Goal: Book appointment/travel/reservation

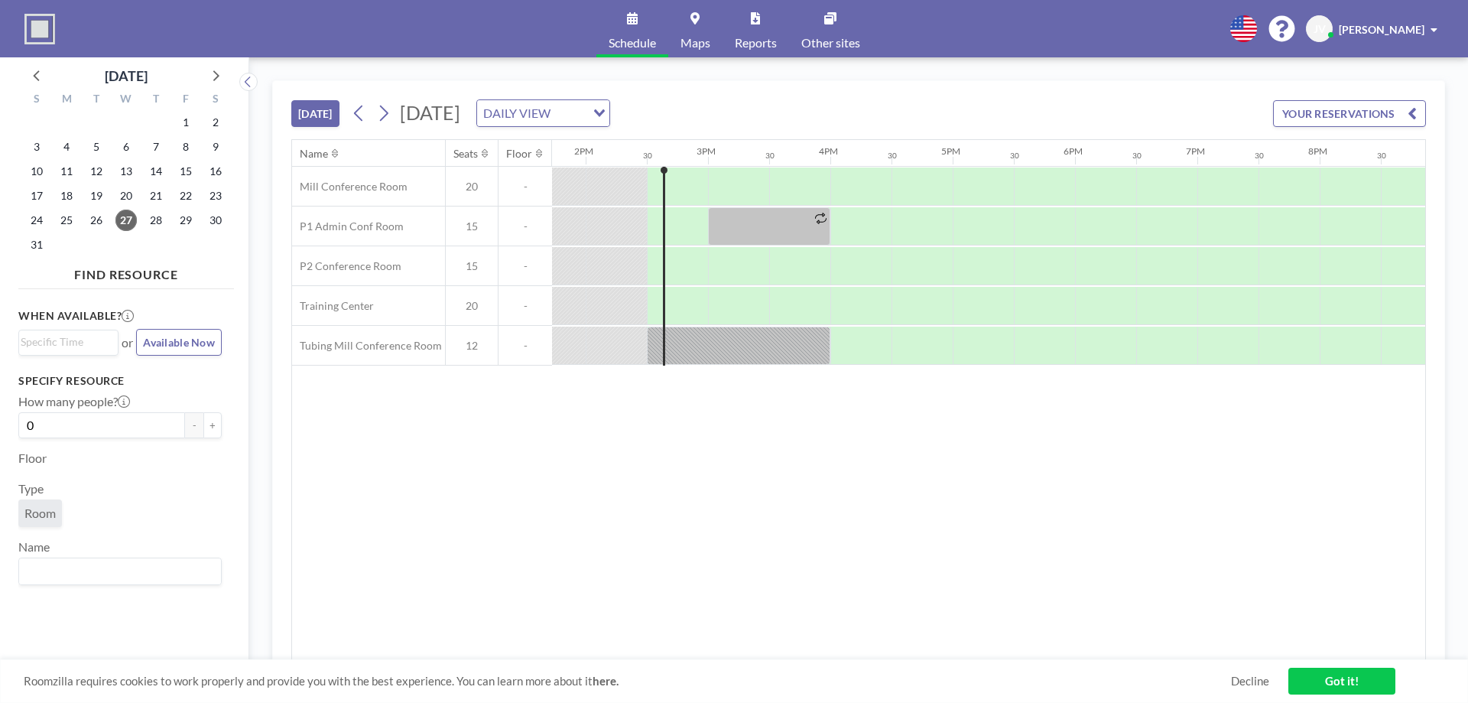
scroll to position [0, 1713]
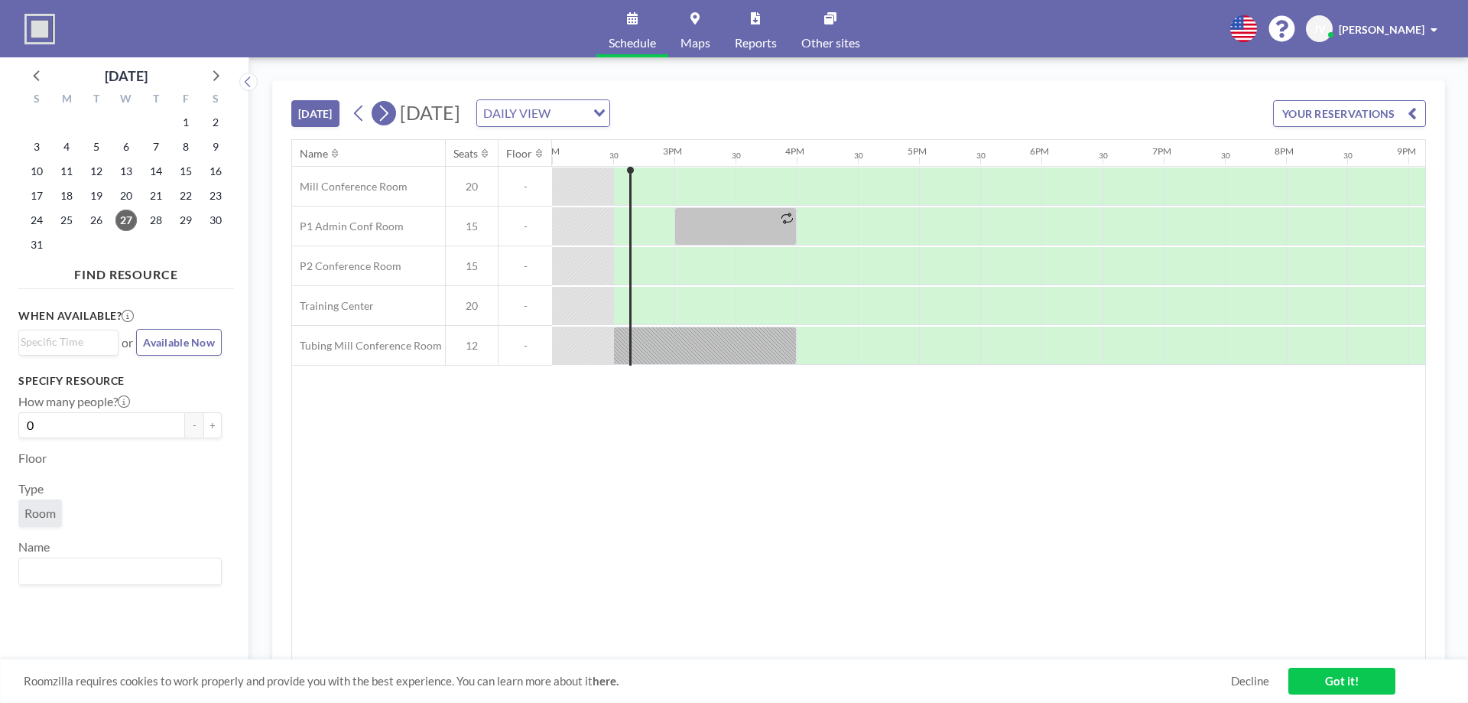
click at [391, 112] on icon at bounding box center [383, 113] width 15 height 23
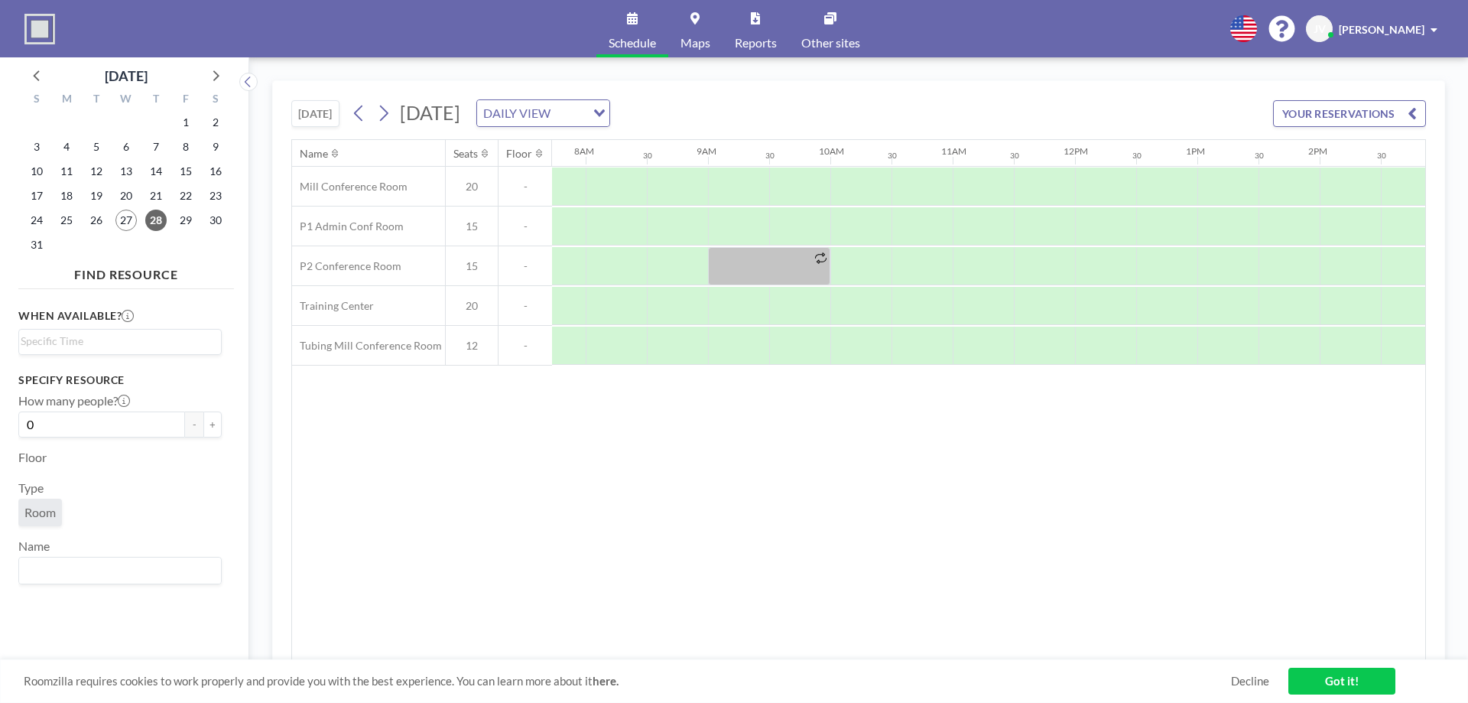
scroll to position [0, 979]
click at [1190, 351] on div at bounding box center [1194, 345] width 61 height 38
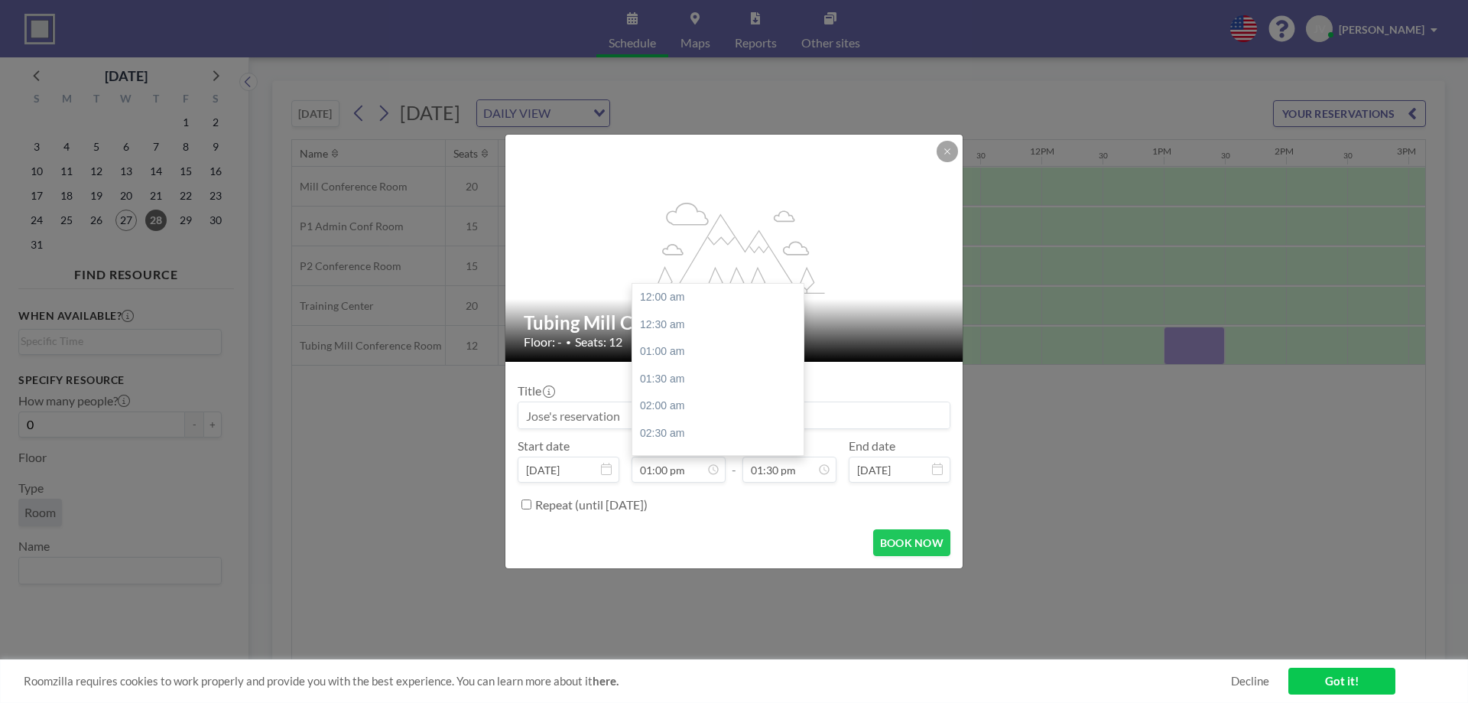
scroll to position [707, 0]
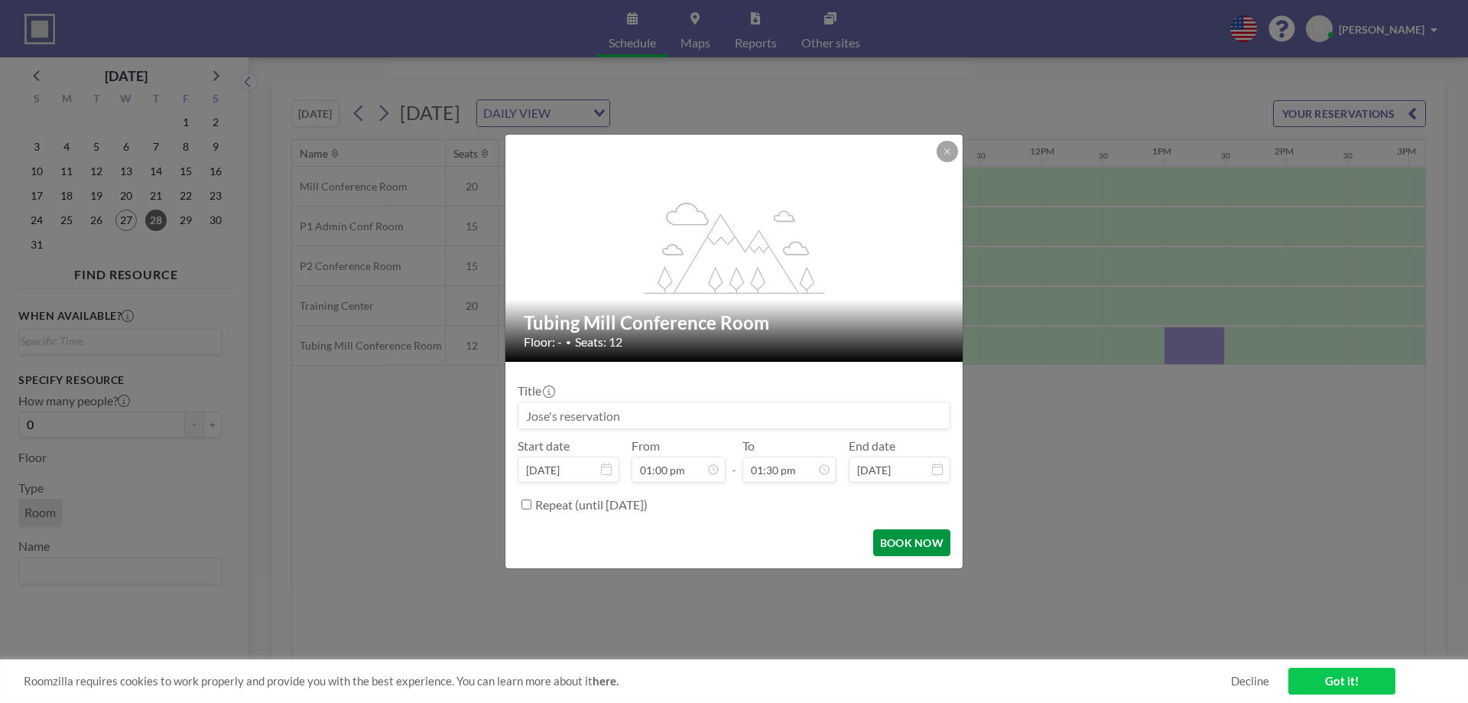
click at [904, 542] on button "BOOK NOW" at bounding box center [911, 542] width 77 height 27
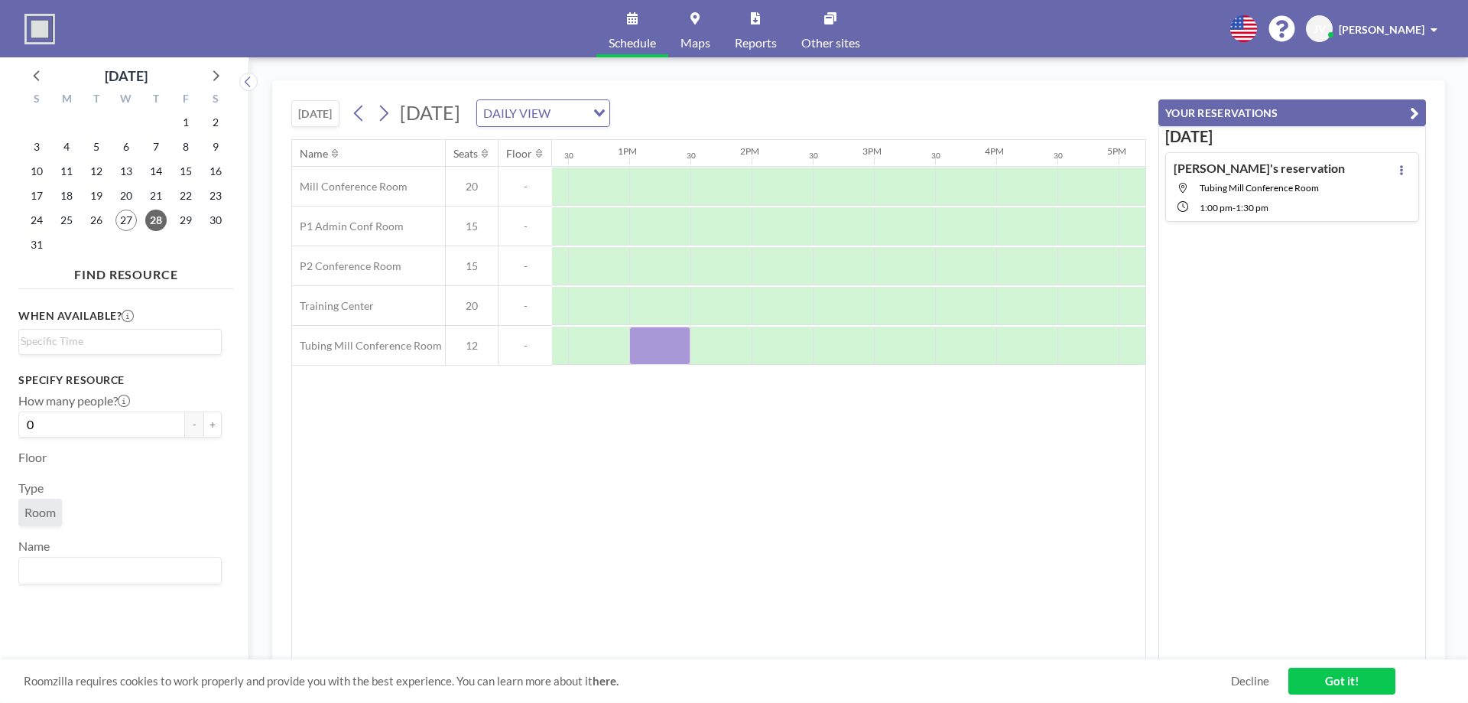
scroll to position [0, 1346]
click at [827, 349] on div at bounding box center [826, 345] width 61 height 38
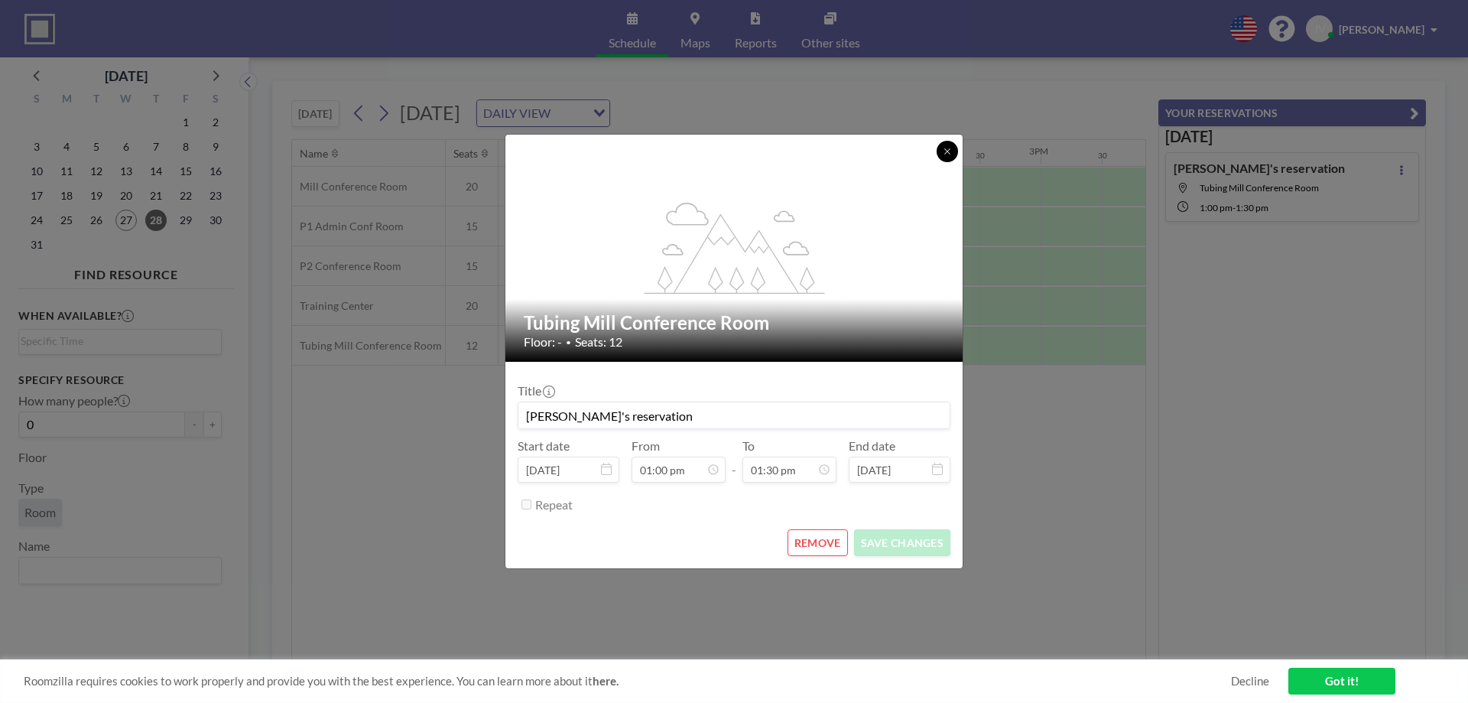
click at [947, 149] on icon at bounding box center [947, 151] width 9 height 9
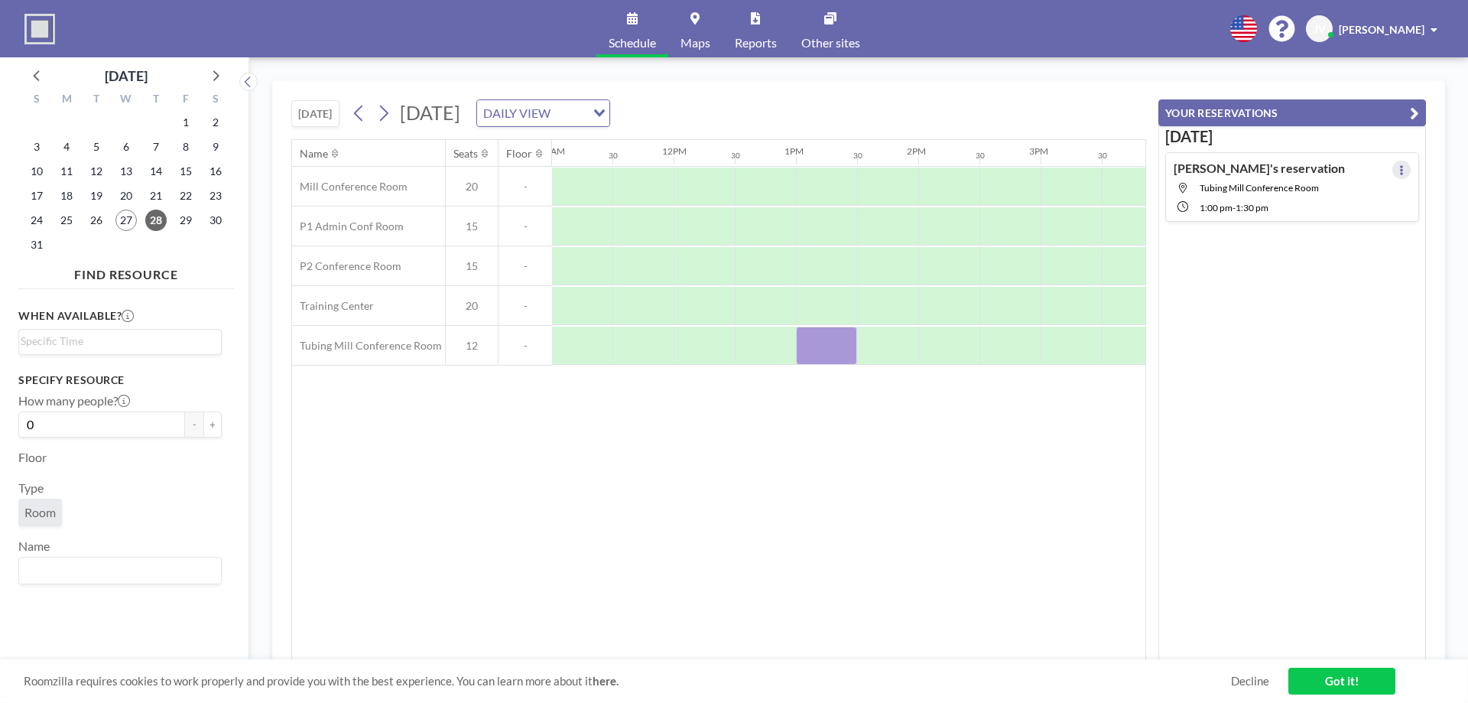
click at [1395, 163] on button at bounding box center [1401, 170] width 18 height 18
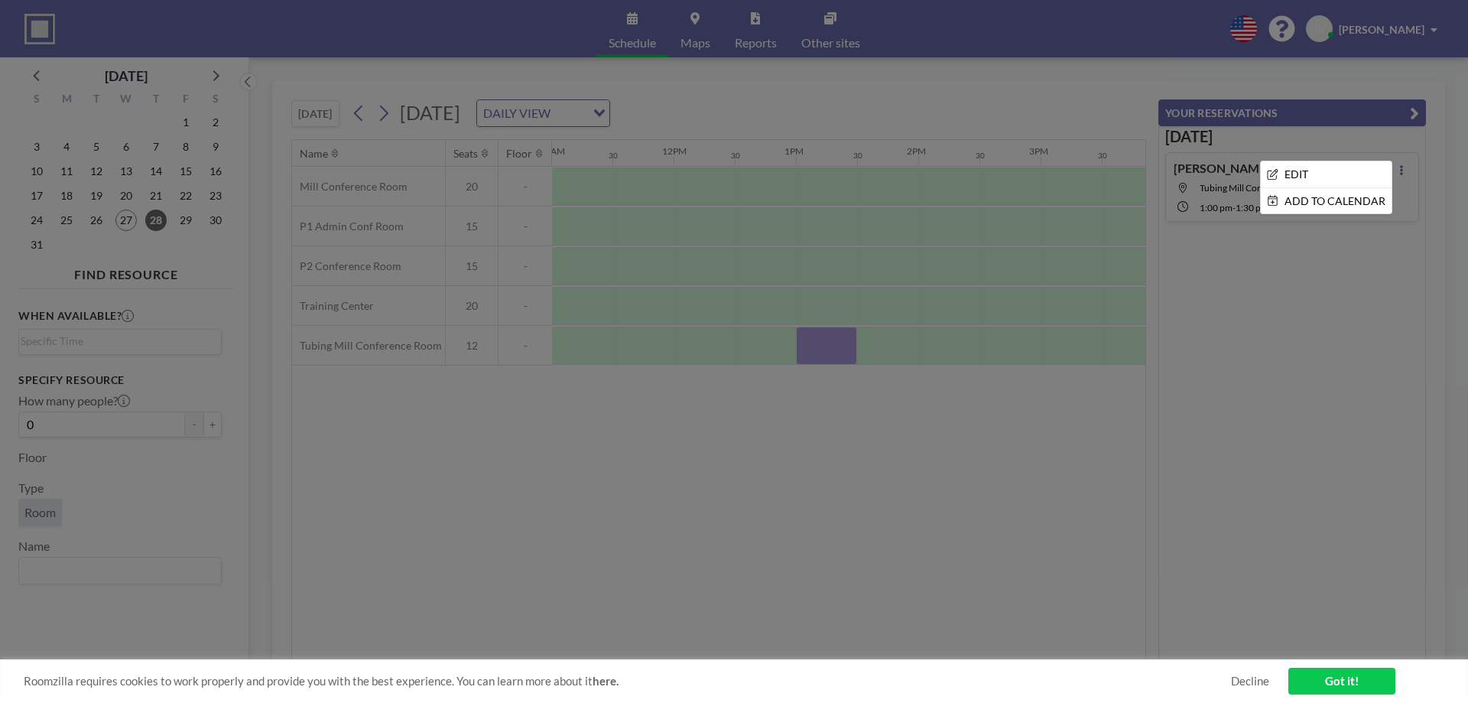
click at [1346, 388] on div at bounding box center [734, 351] width 1468 height 703
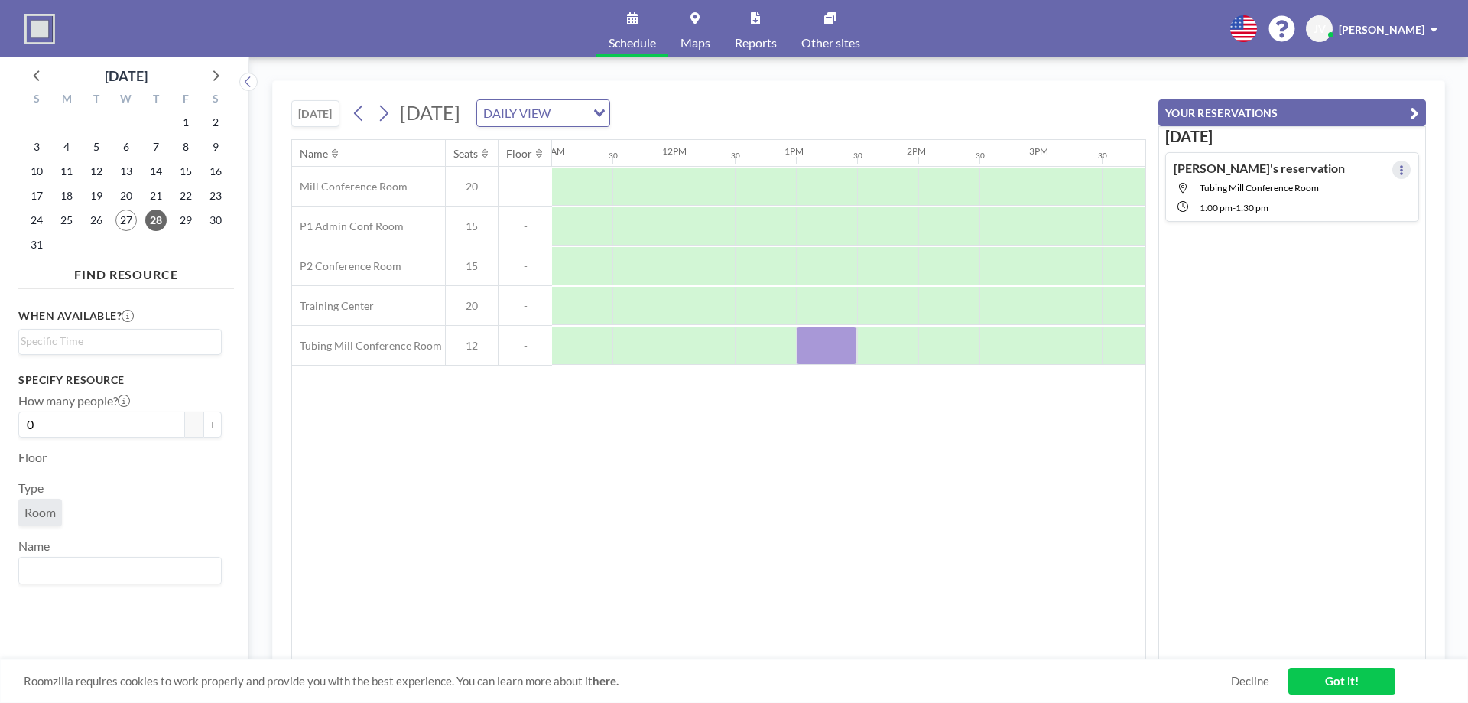
click at [1392, 167] on button at bounding box center [1401, 170] width 18 height 18
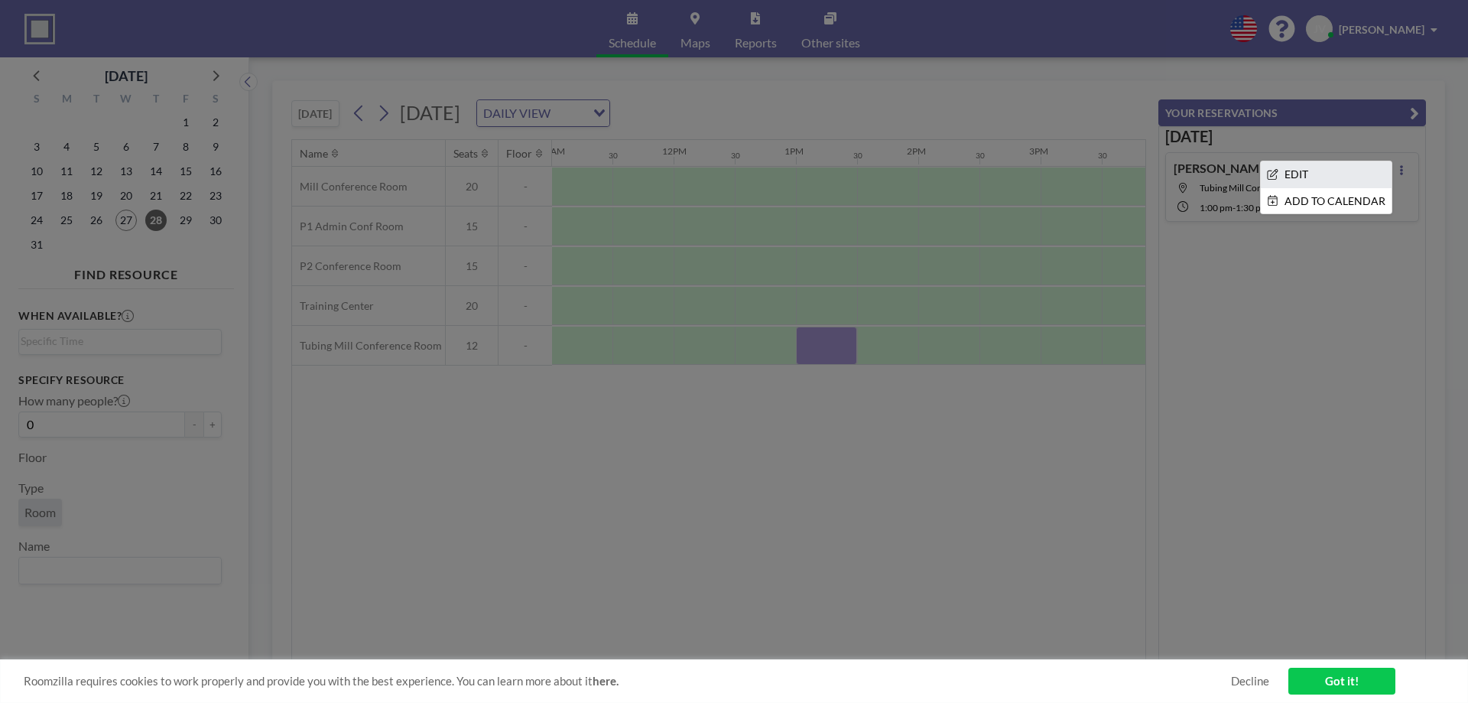
click at [1330, 177] on li "EDIT" at bounding box center [1326, 174] width 131 height 26
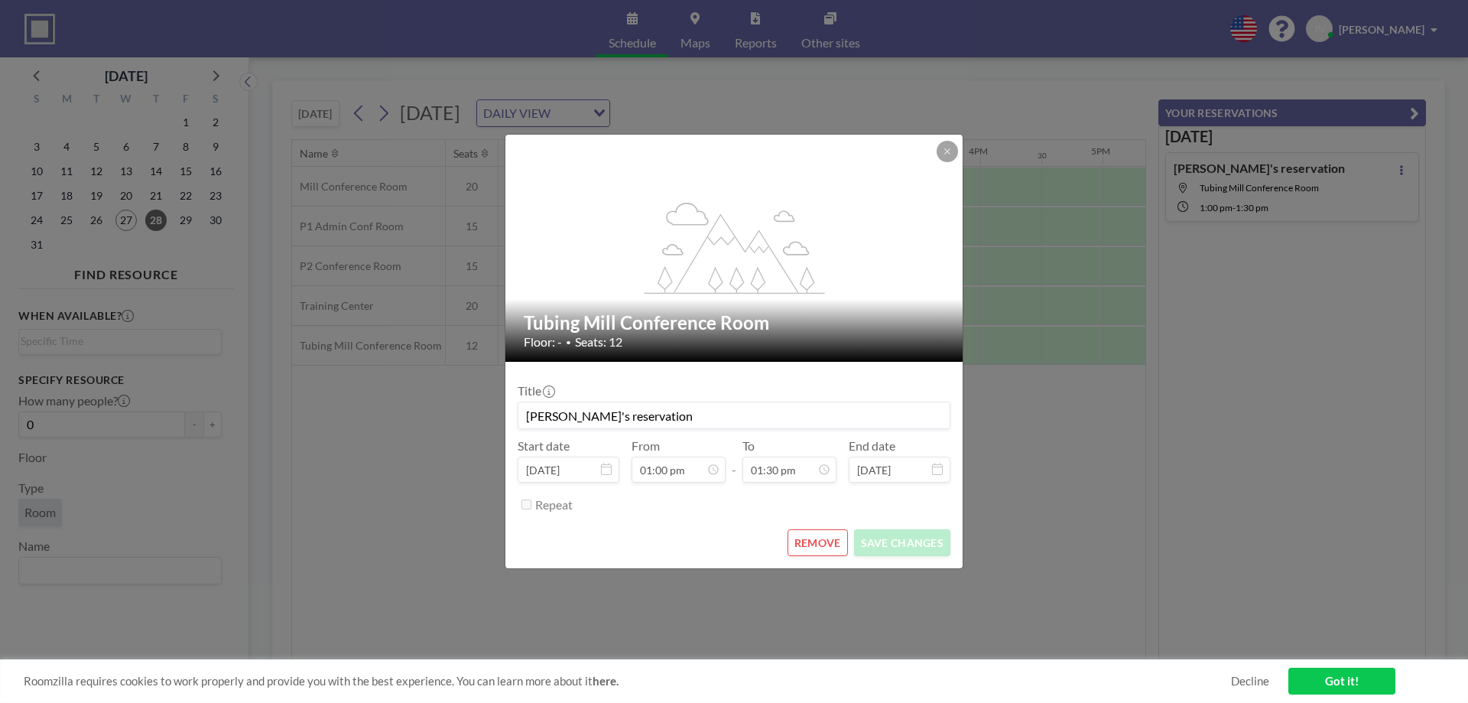
scroll to position [707, 0]
click at [952, 154] on button at bounding box center [947, 151] width 21 height 21
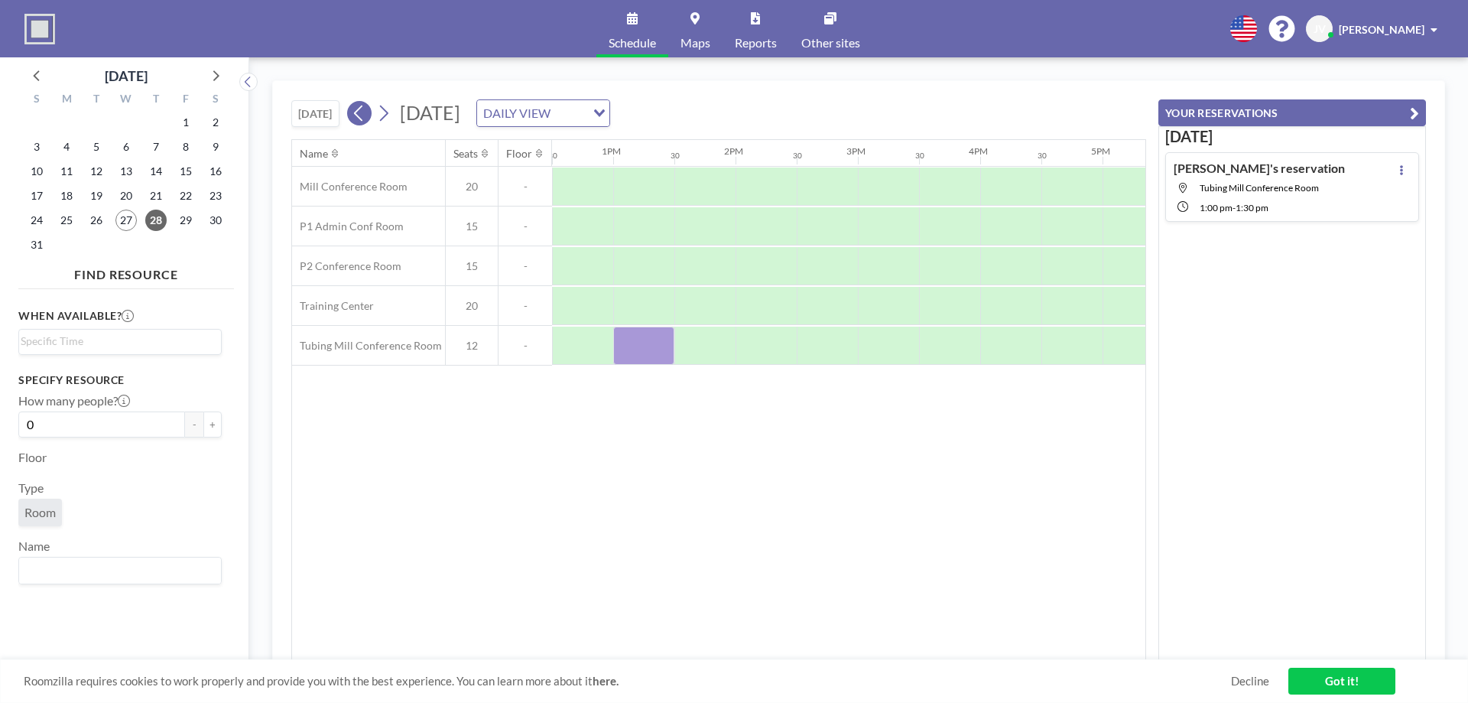
click at [366, 114] on icon at bounding box center [359, 113] width 15 height 23
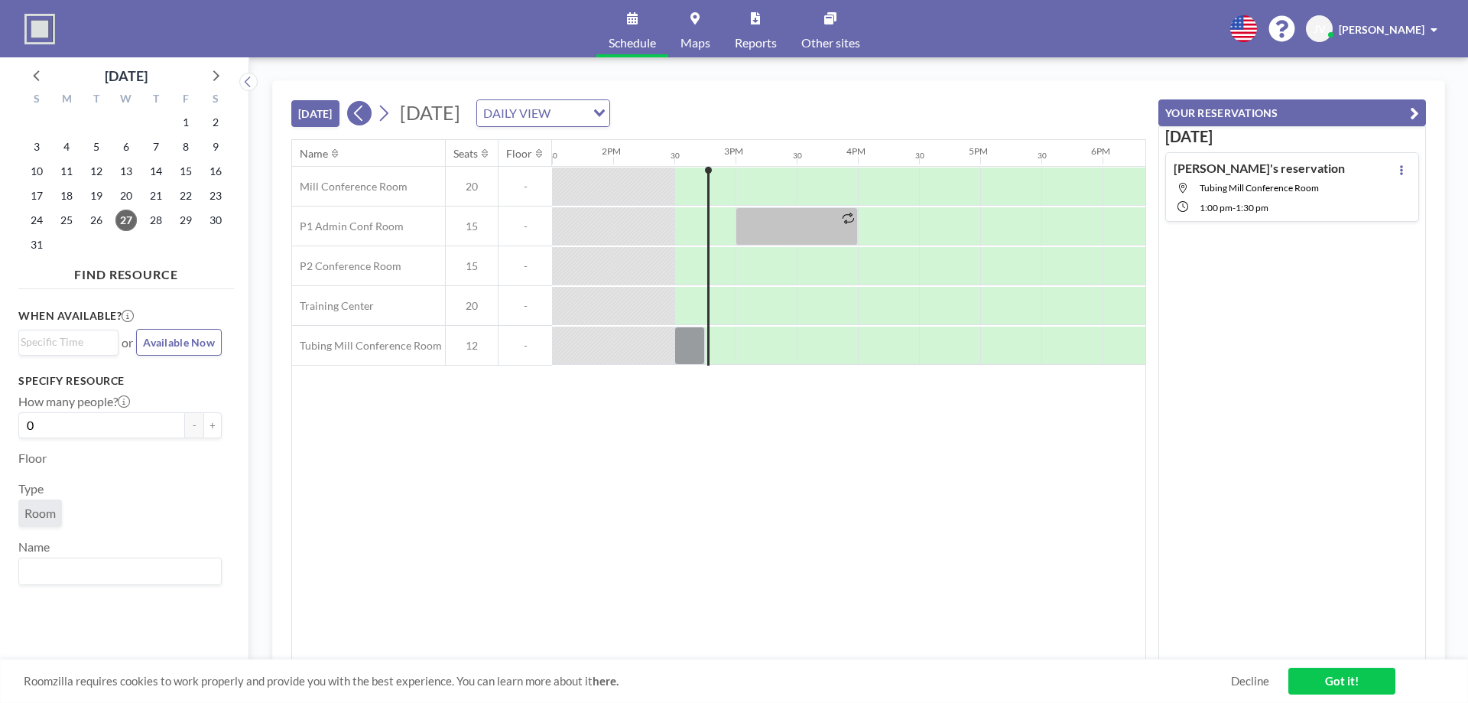
scroll to position [0, 1713]
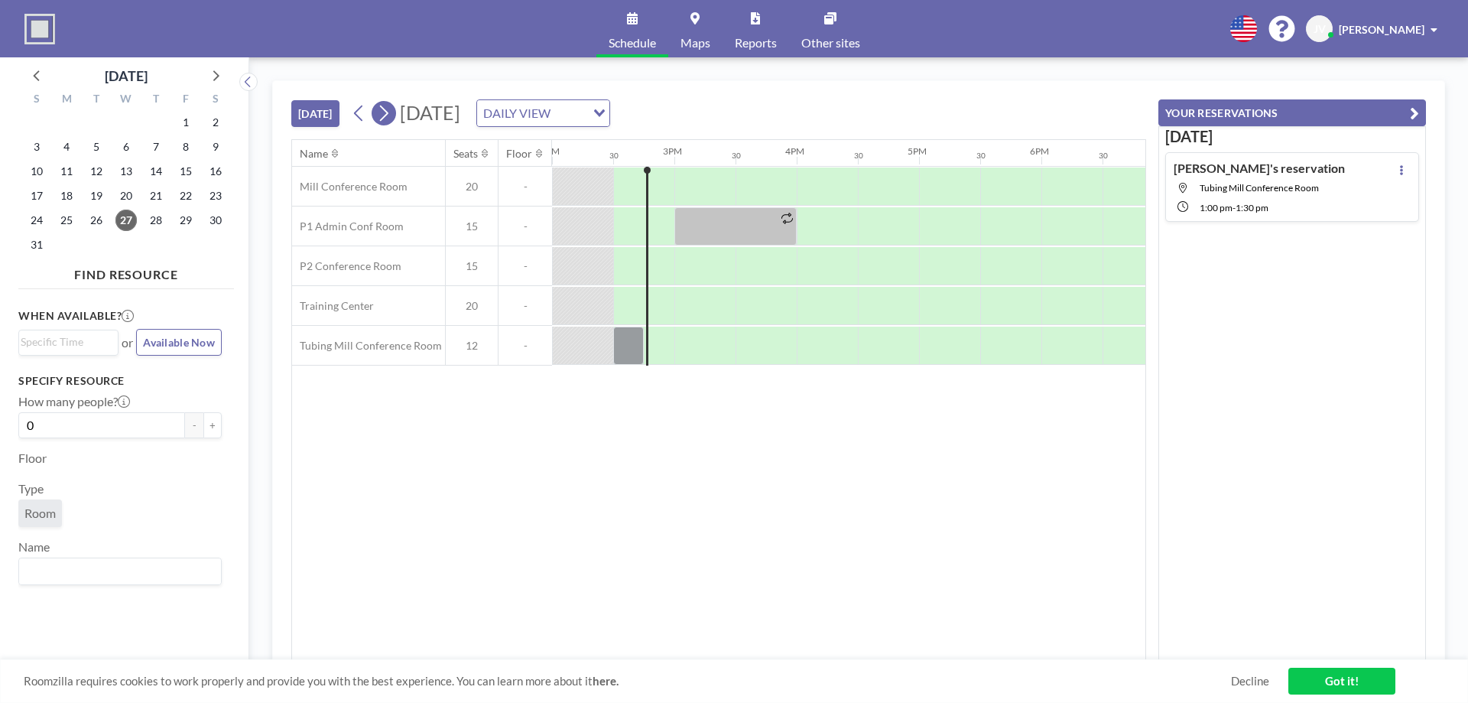
click at [384, 114] on icon at bounding box center [383, 113] width 15 height 23
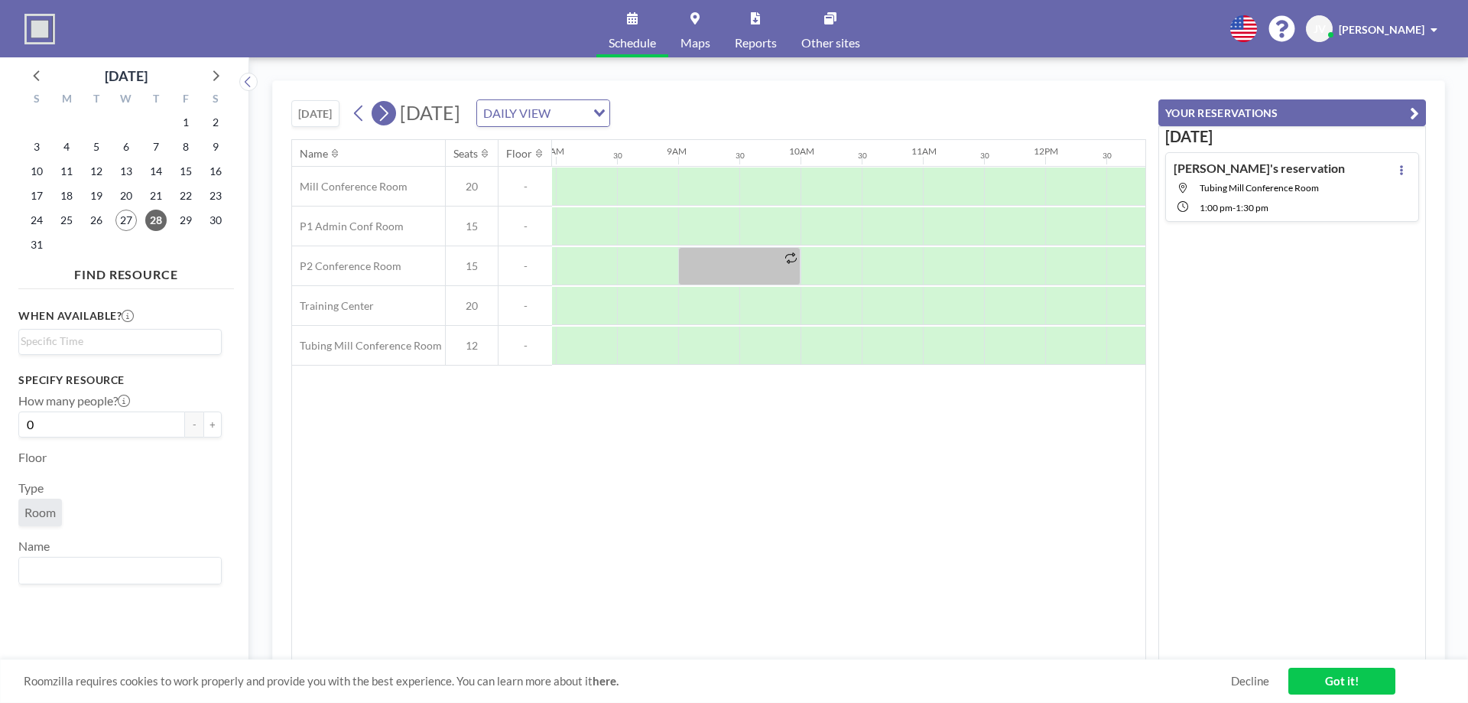
scroll to position [0, 979]
click at [383, 106] on icon at bounding box center [384, 114] width 8 height 16
